Goal: Book appointment/travel/reservation

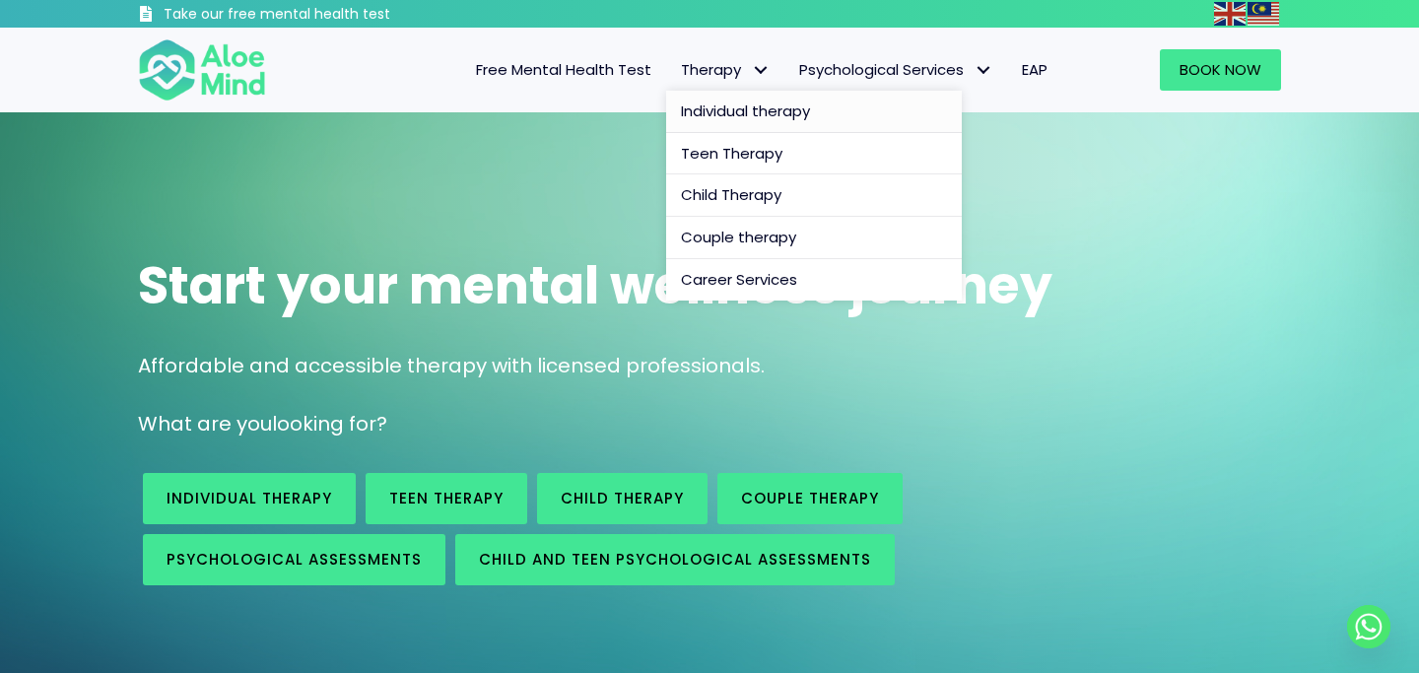
click at [753, 119] on span "Individual therapy" at bounding box center [745, 111] width 129 height 21
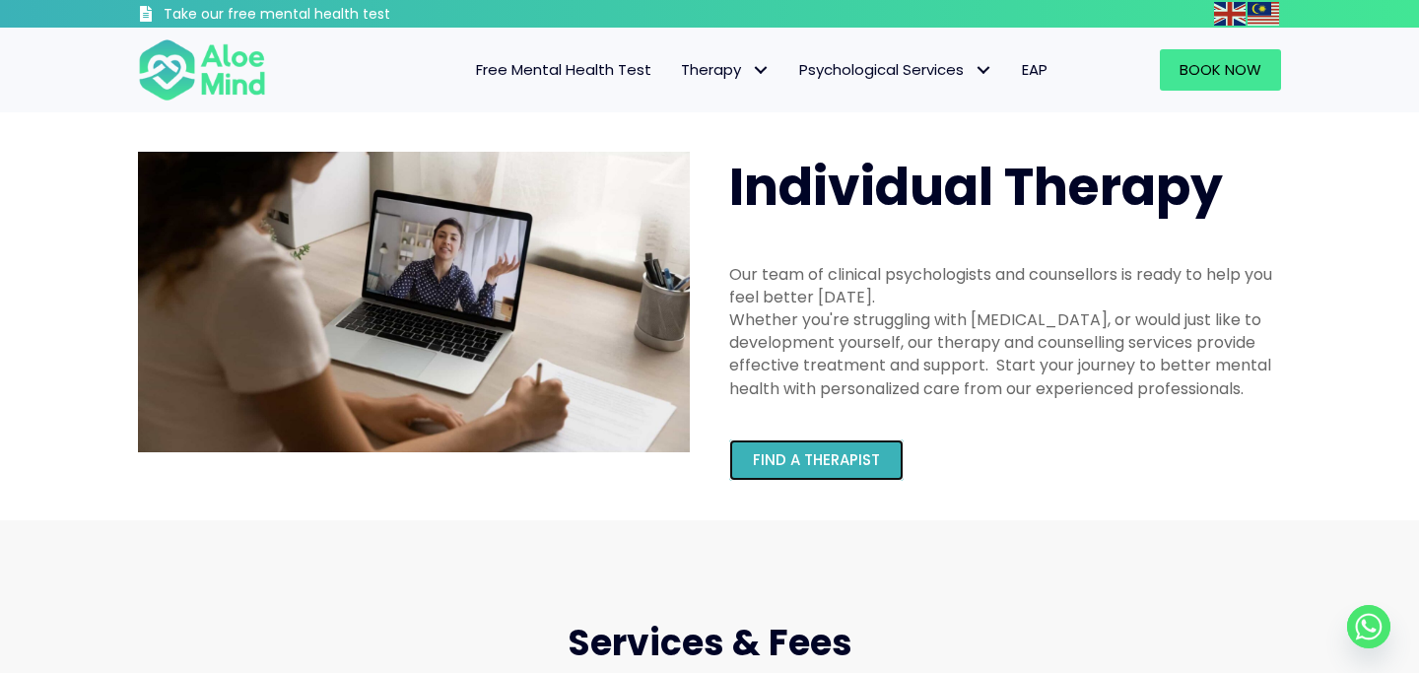
click at [810, 463] on span "Find a therapist" at bounding box center [816, 459] width 127 height 21
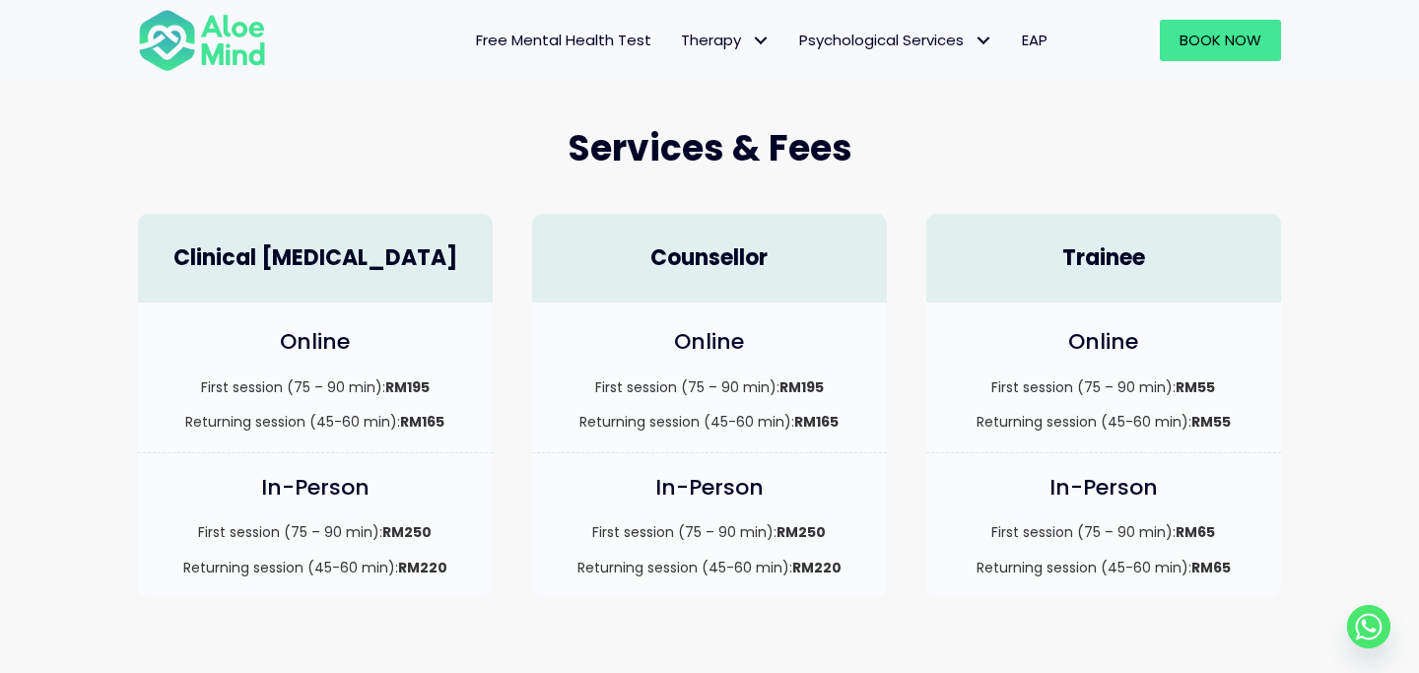
scroll to position [490, 0]
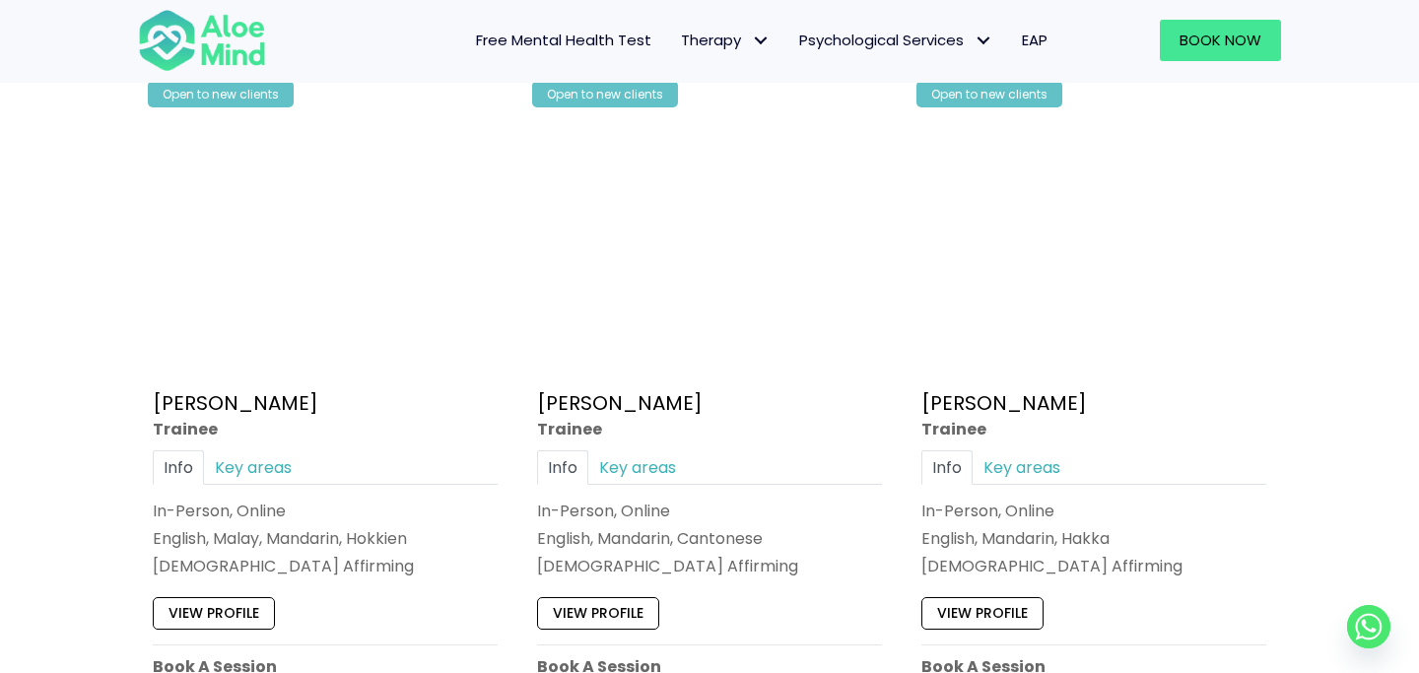
scroll to position [1039, 0]
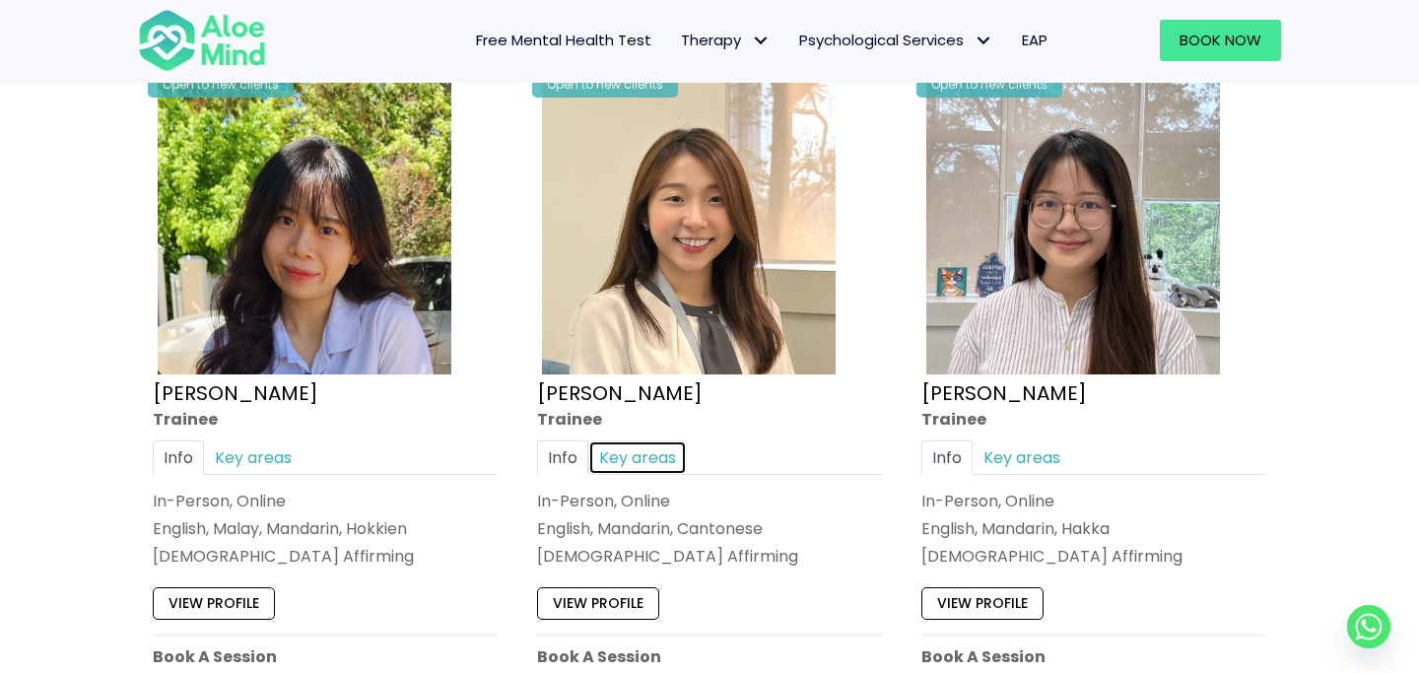
click at [646, 451] on link "Key areas" at bounding box center [637, 458] width 99 height 34
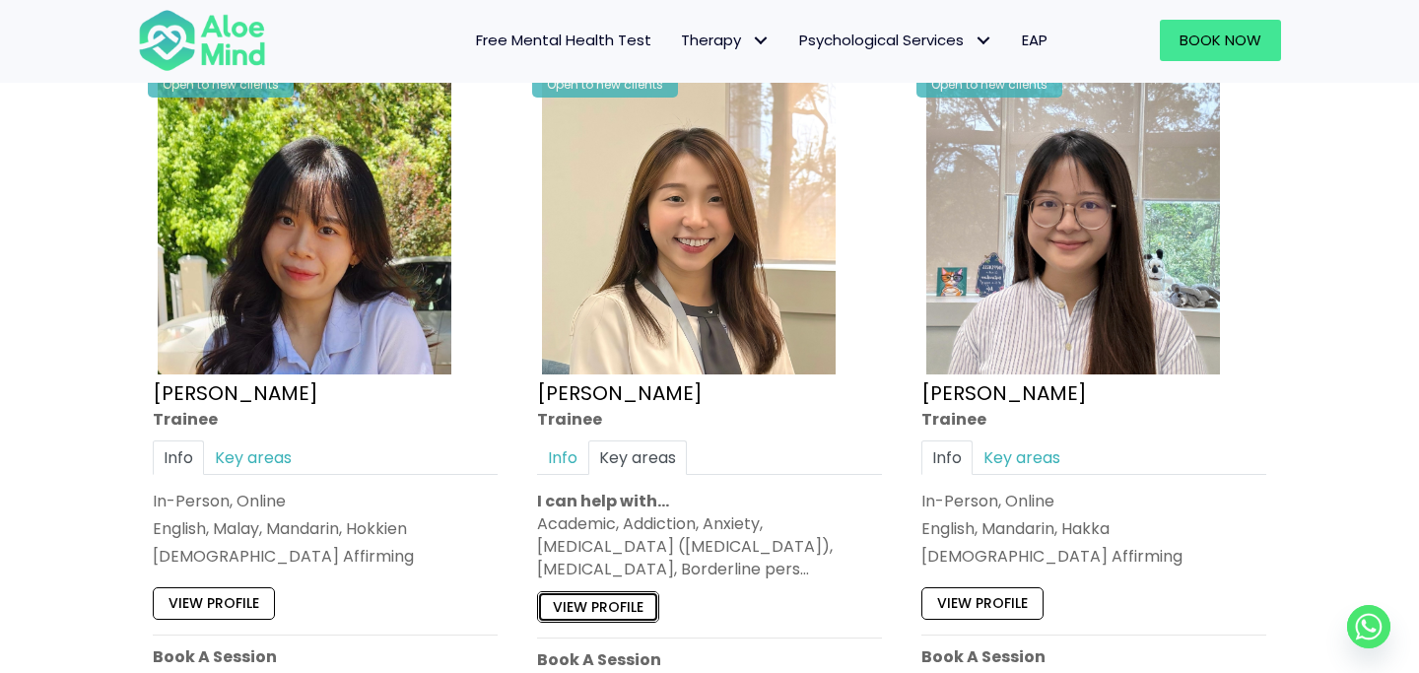
click at [633, 602] on link "View profile" at bounding box center [598, 606] width 122 height 32
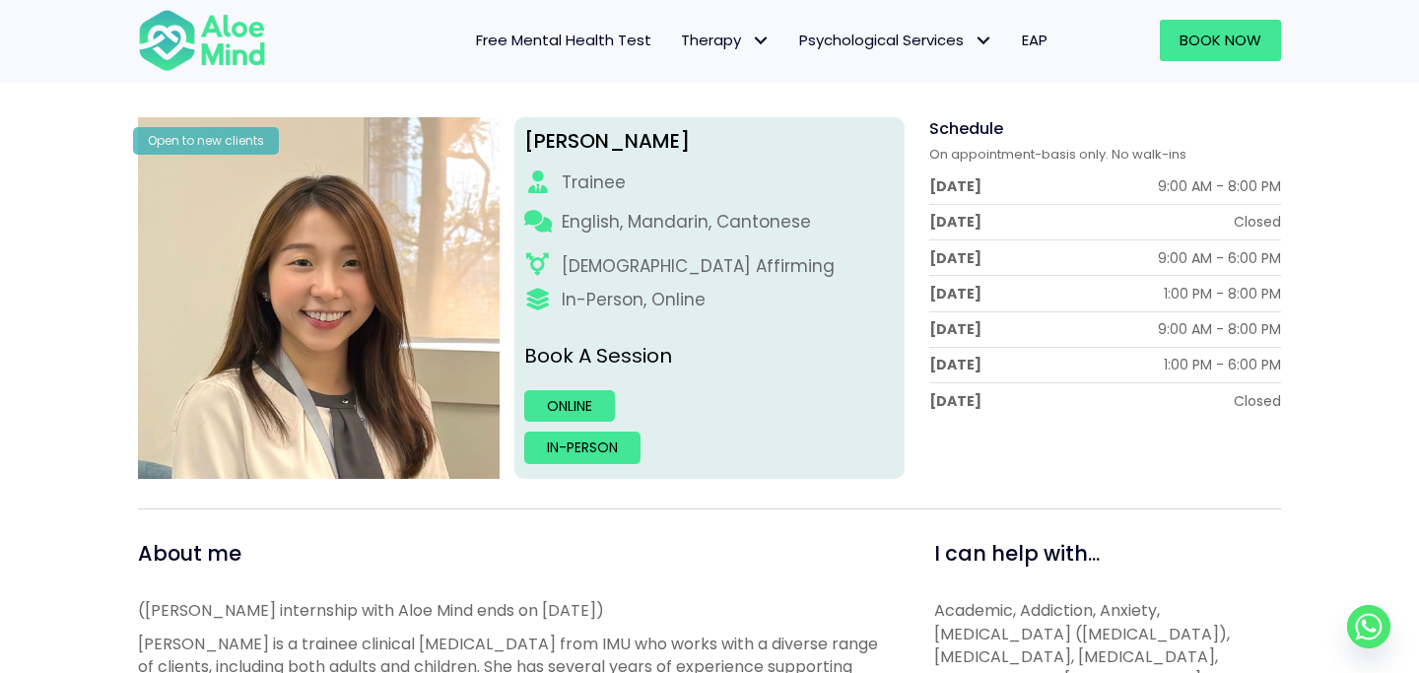
scroll to position [243, 0]
